Goal: Find specific page/section: Find specific page/section

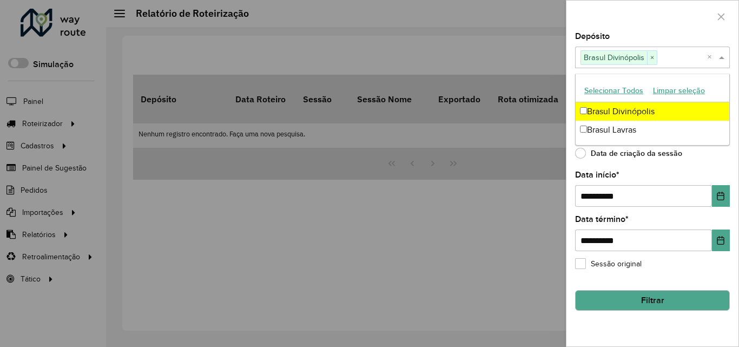
click at [602, 218] on label "Data término *" at bounding box center [602, 218] width 54 height 13
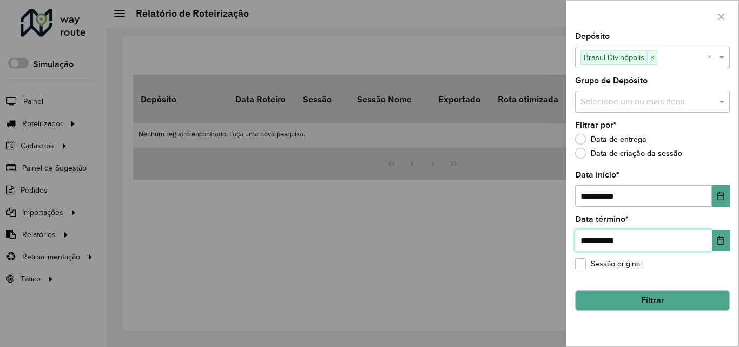
type input "**********"
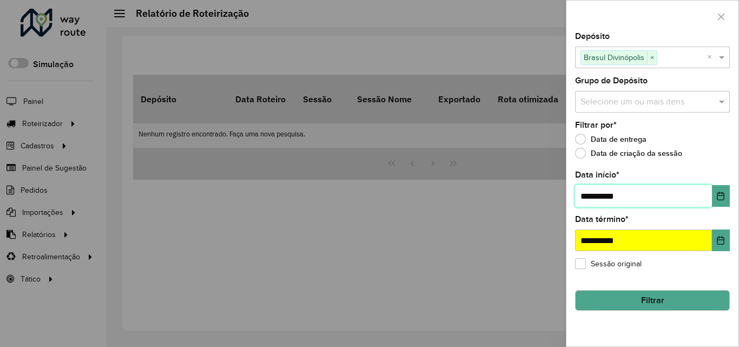
type input "**********"
